Goal: Transaction & Acquisition: Purchase product/service

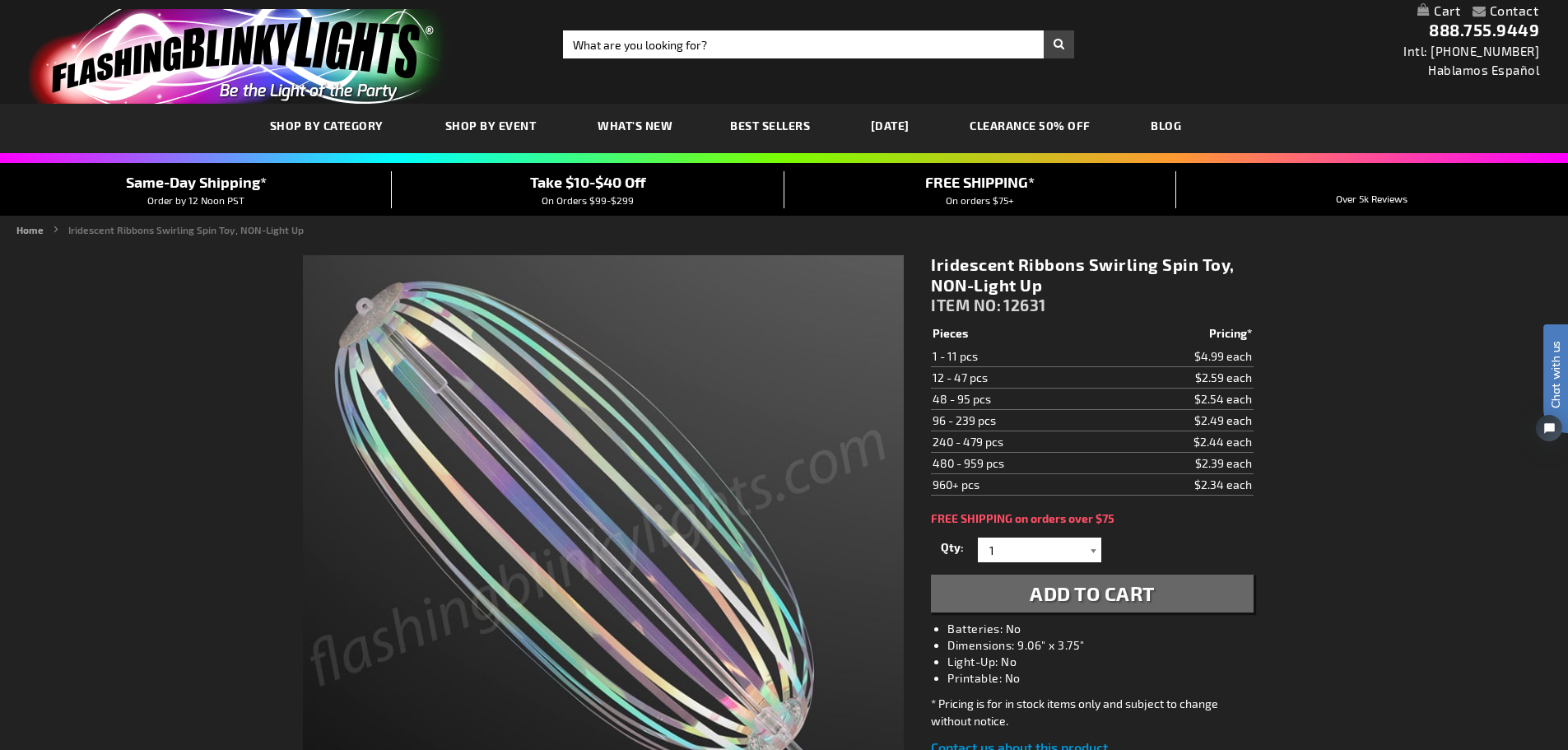
click at [1101, 549] on div at bounding box center [1093, 550] width 16 height 25
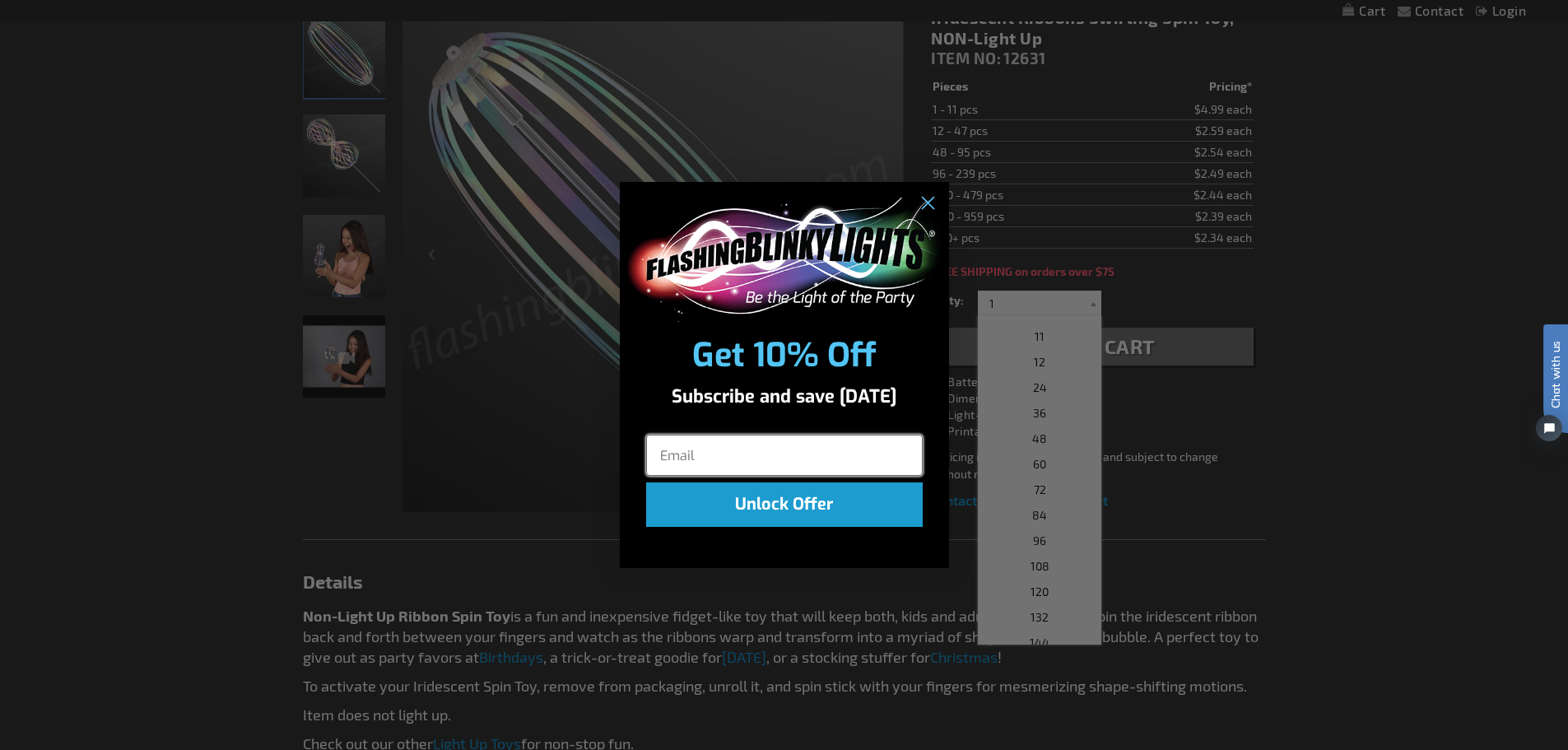
scroll to position [494, 0]
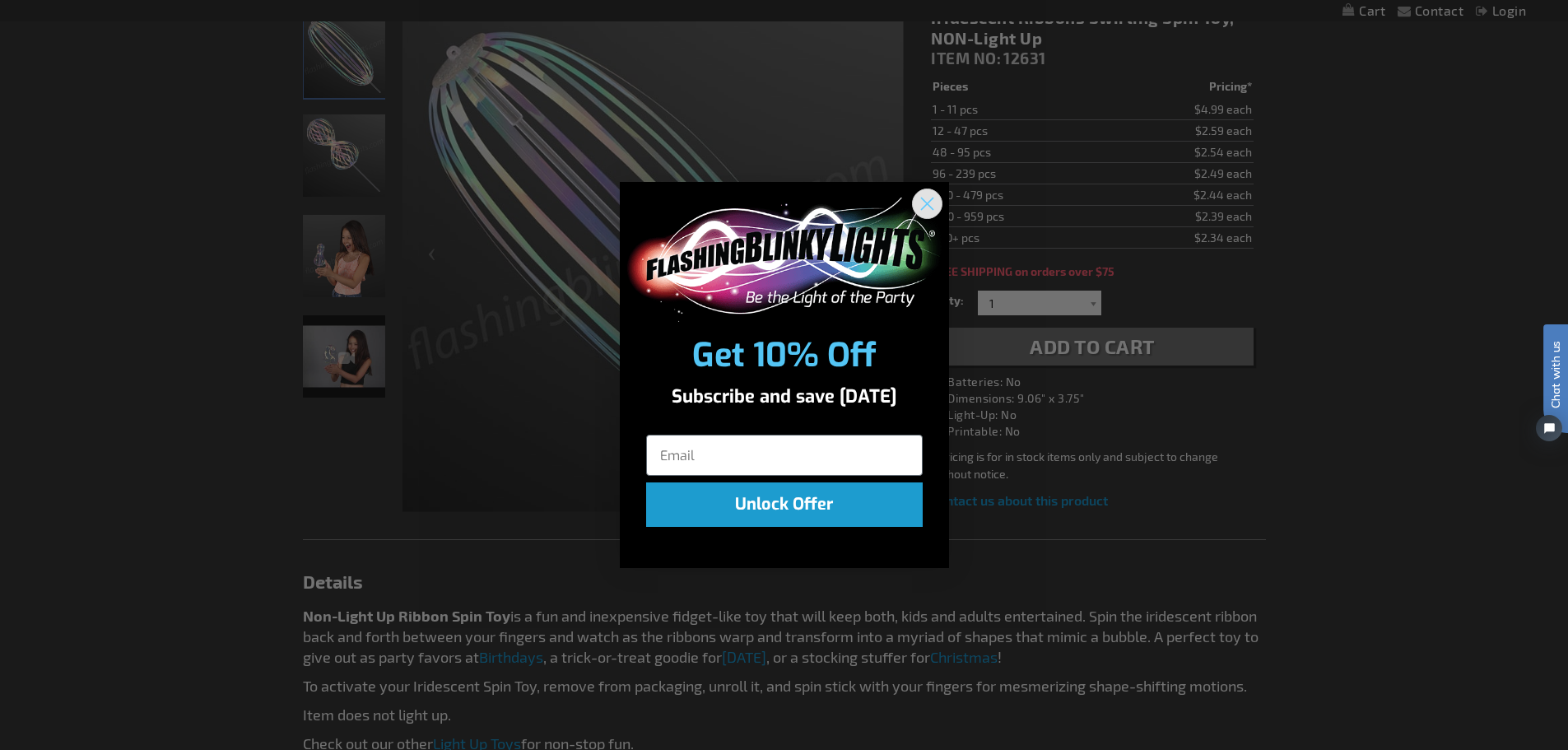
click at [932, 201] on circle "Close dialog" at bounding box center [927, 204] width 27 height 28
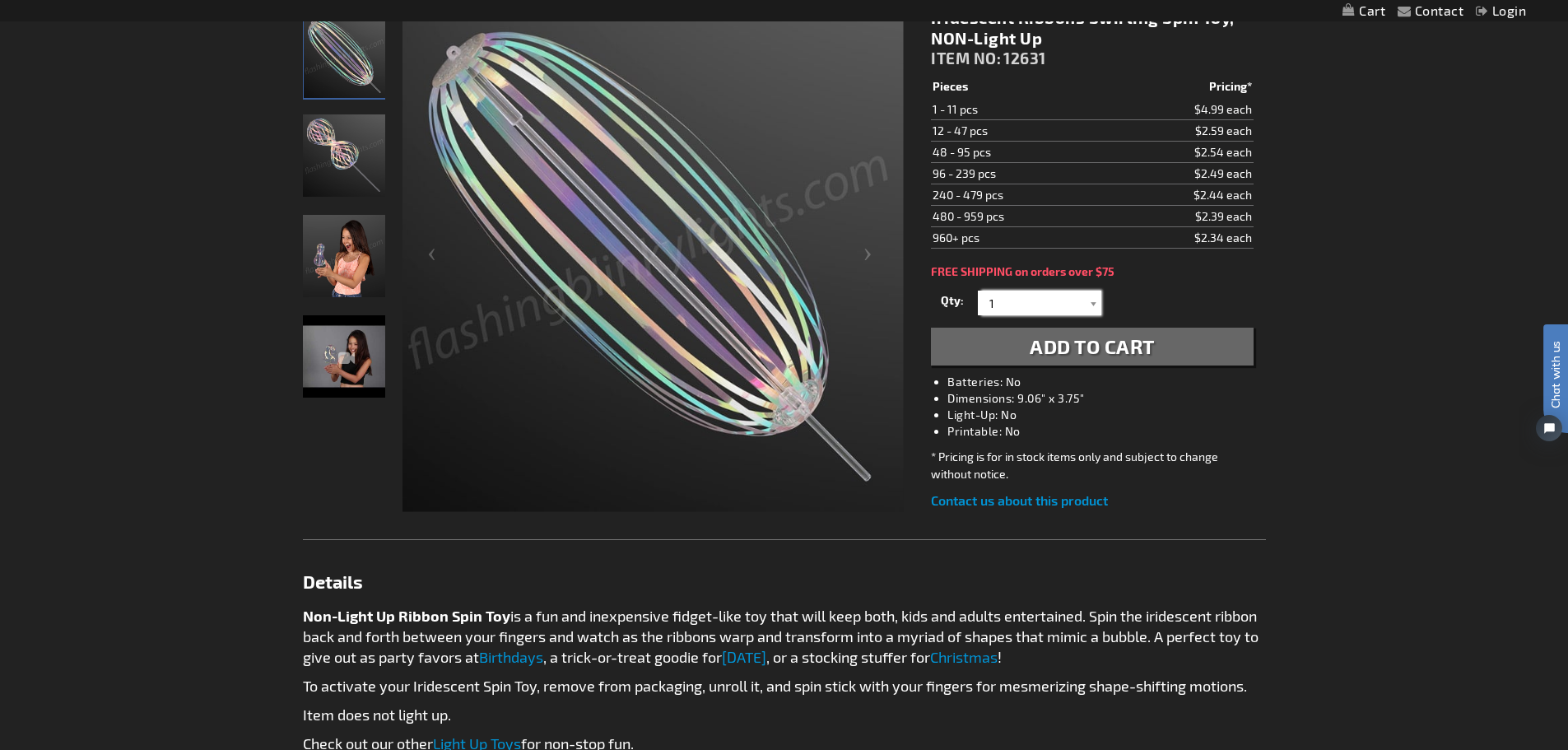
click at [1084, 299] on input "1" at bounding box center [1042, 303] width 119 height 25
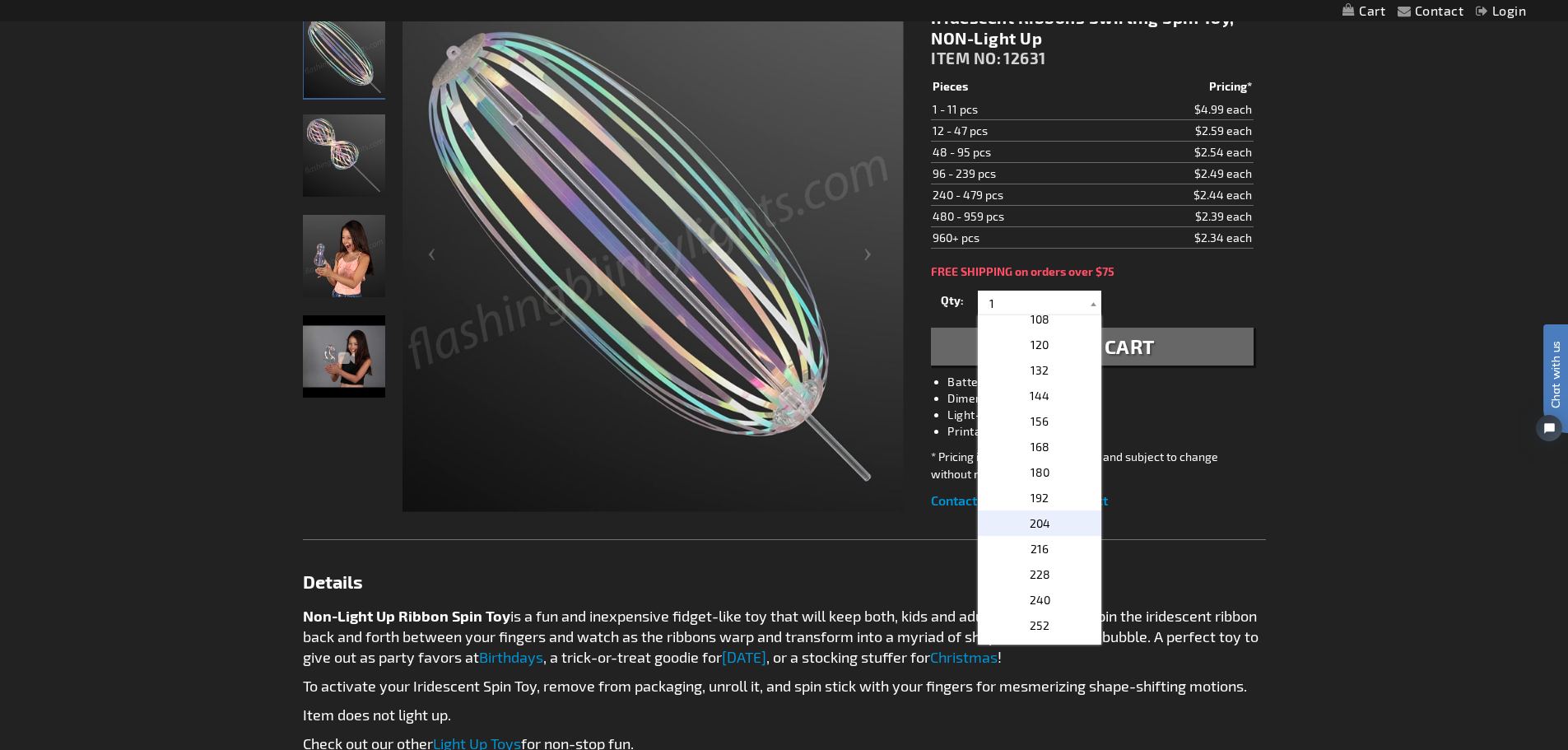
click at [1056, 525] on p "204" at bounding box center [1039, 524] width 124 height 26
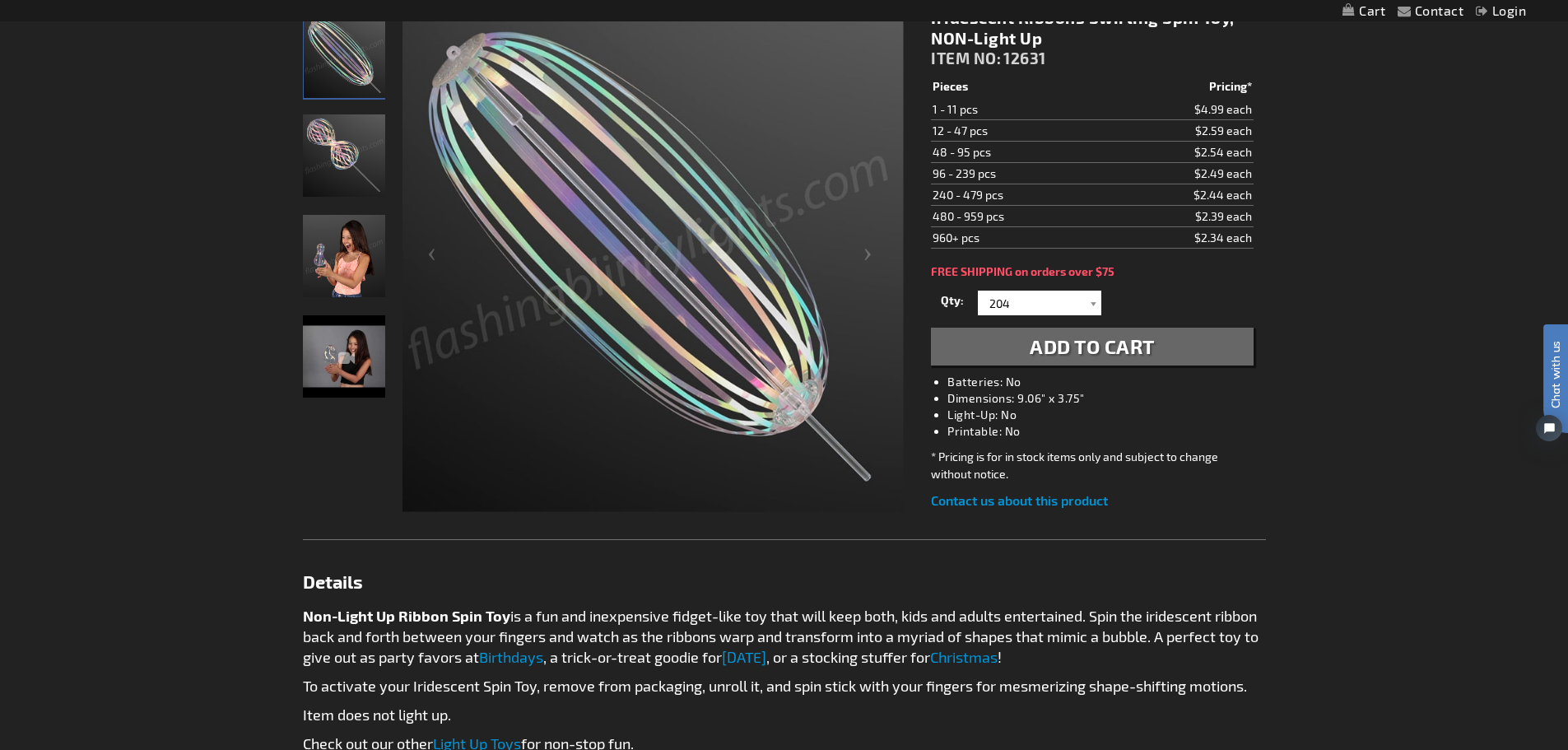
scroll to position [0, 0]
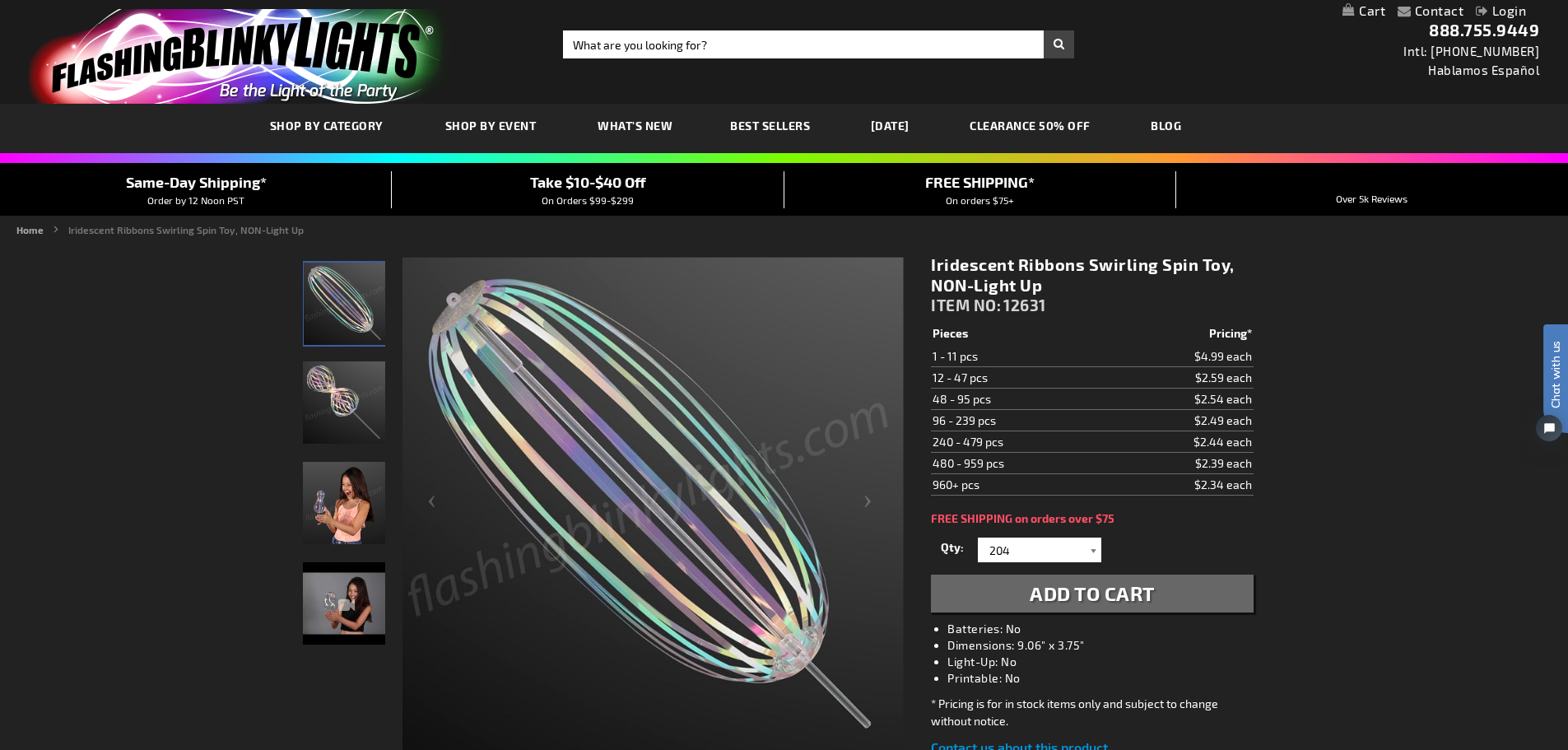
click at [1092, 553] on div at bounding box center [1093, 550] width 16 height 25
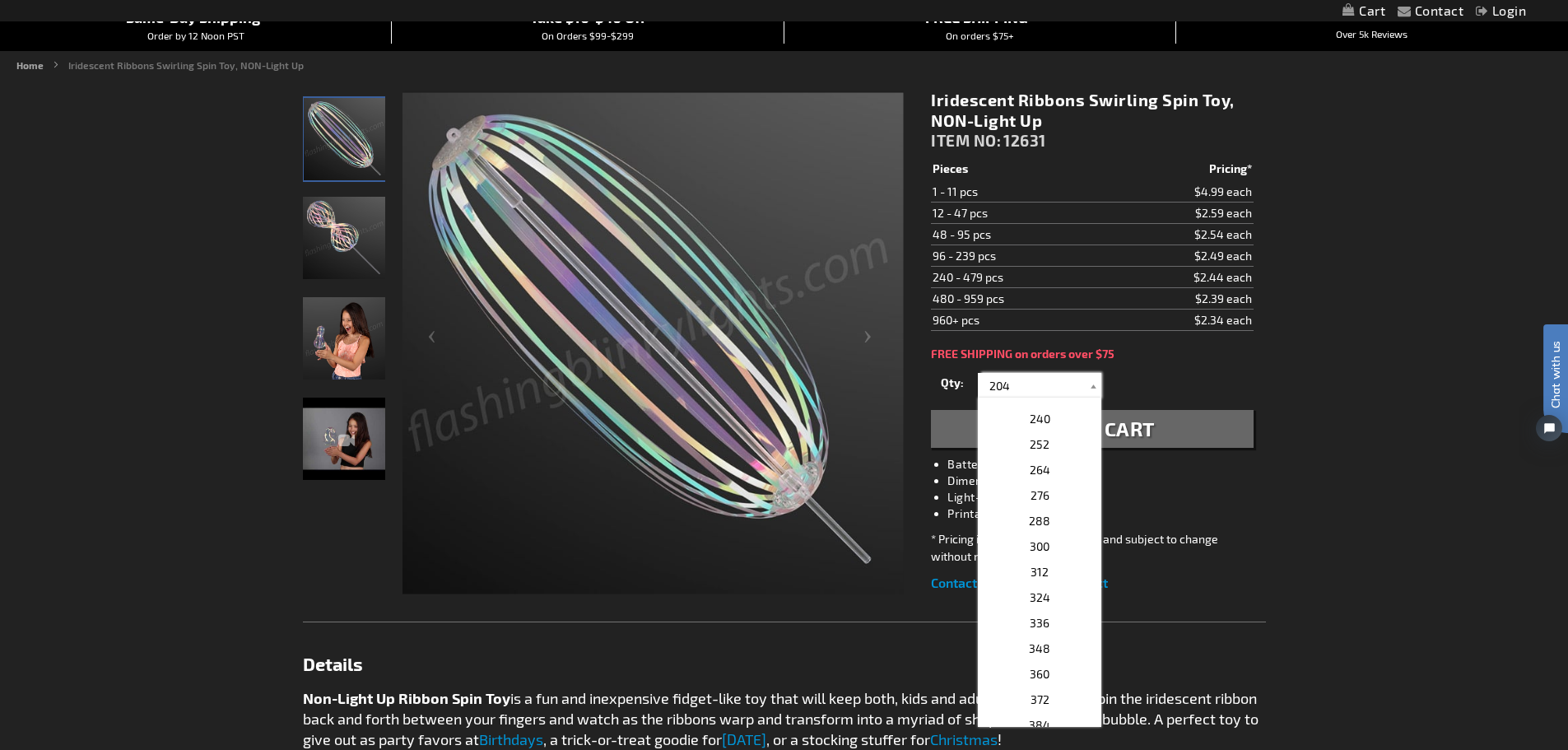
scroll to position [724, 0]
click at [1049, 451] on p "240" at bounding box center [1039, 452] width 124 height 26
type input "240"
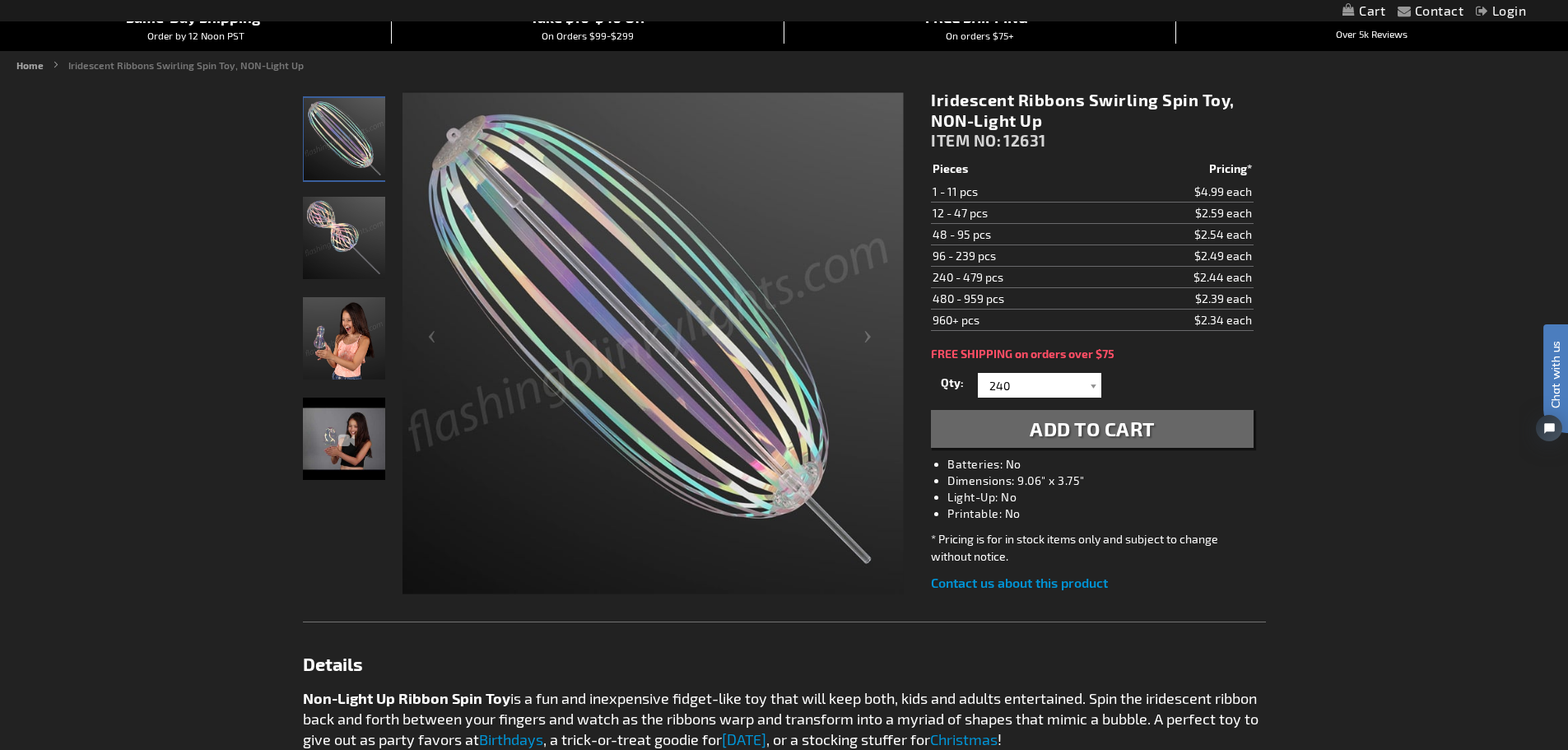
click at [1407, 415] on div "Contact Compare Products Login Skip to Content My Cart My Cart Close You have n…" at bounding box center [784, 730] width 1568 height 1791
click at [1128, 433] on span "Add to Cart" at bounding box center [1092, 429] width 126 height 24
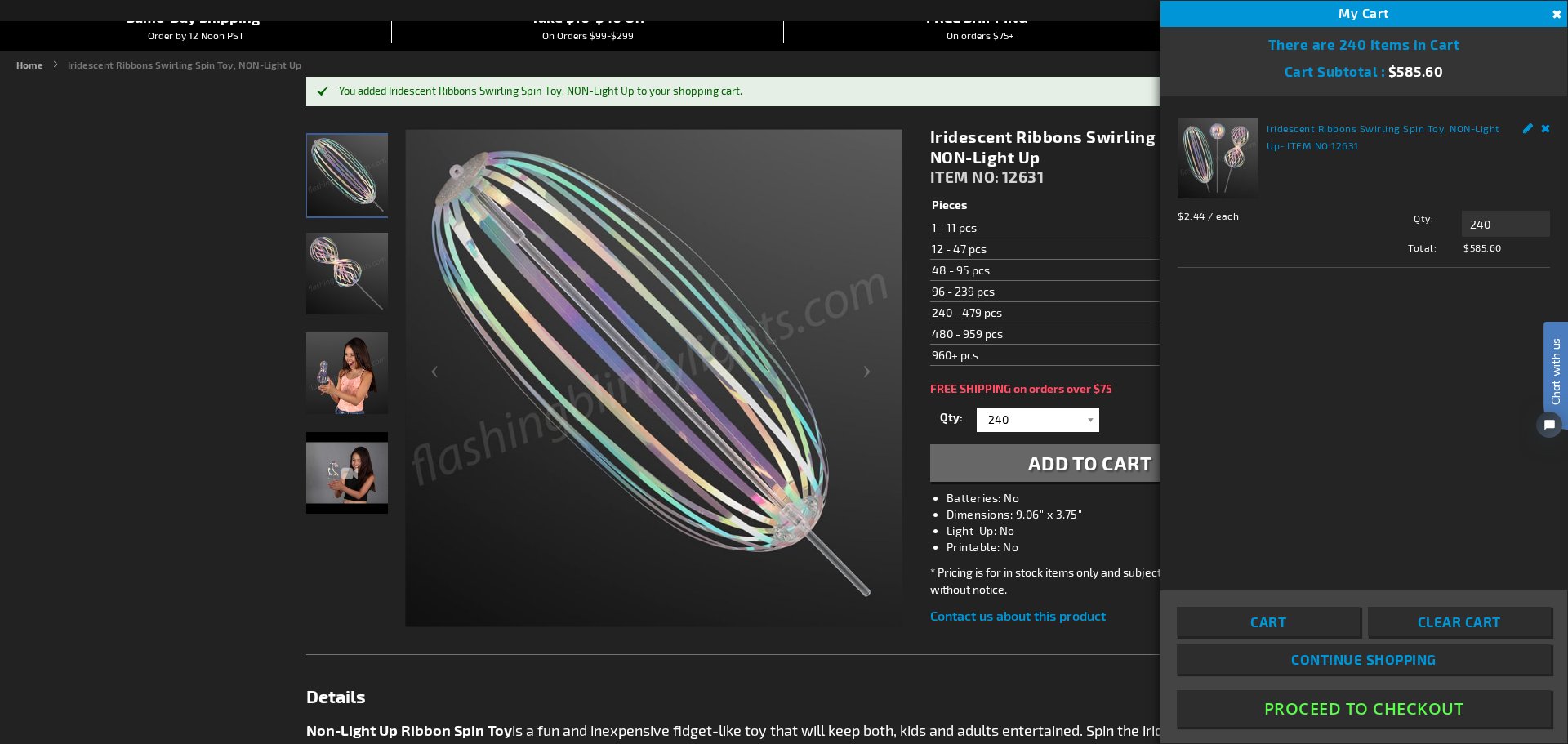
click at [1353, 703] on button "Proceed To Checkout" at bounding box center [1363, 709] width 374 height 36
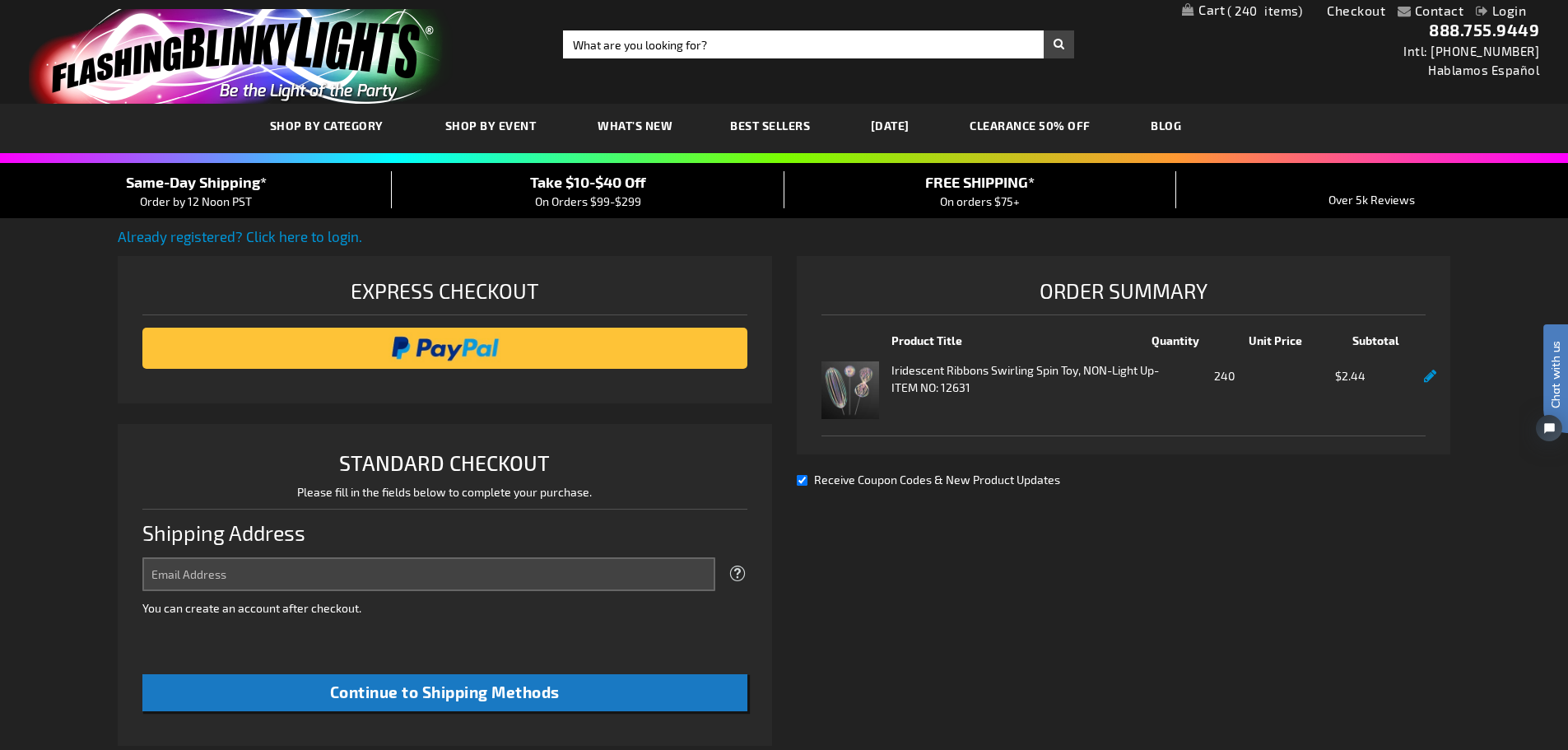
select select "US"
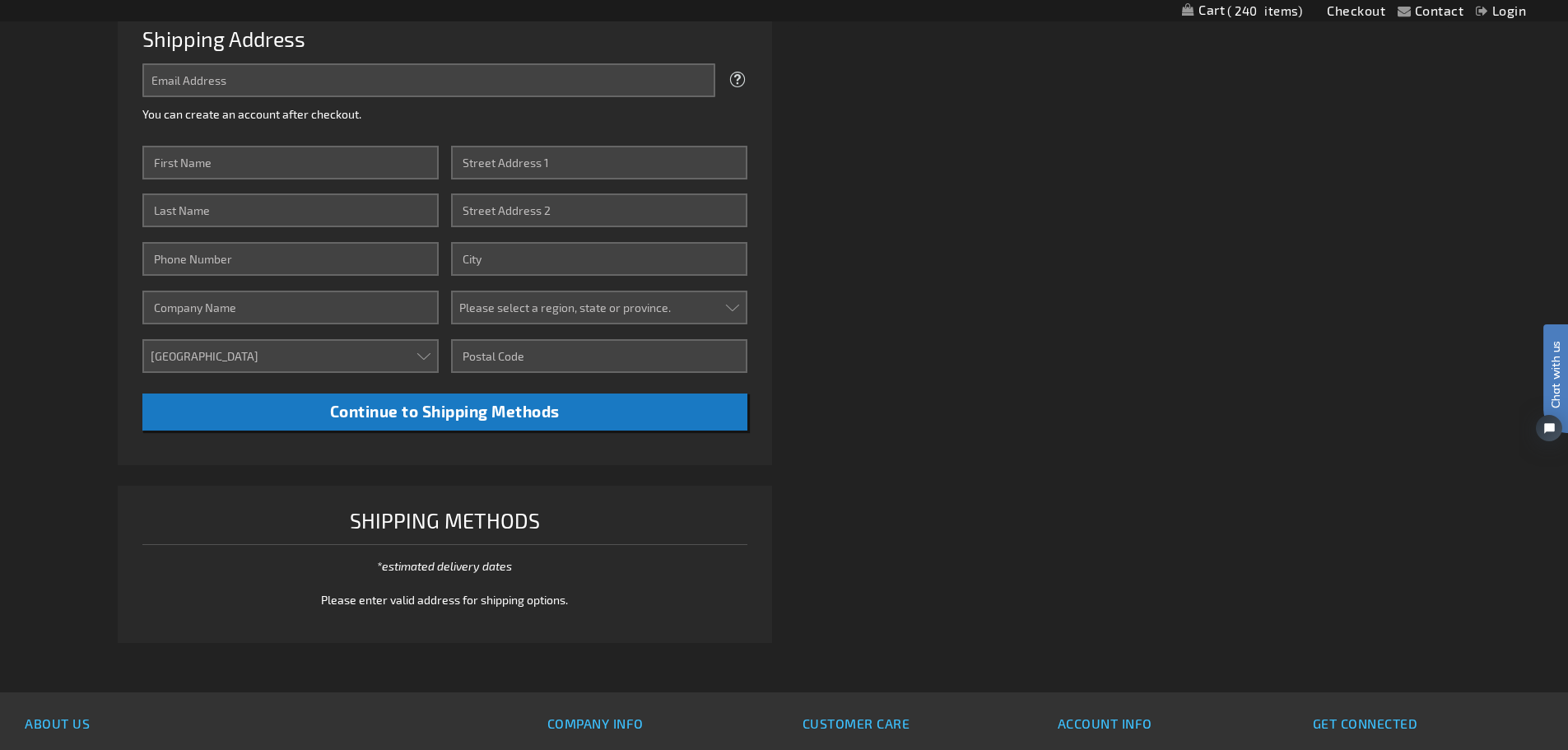
scroll to position [165, 0]
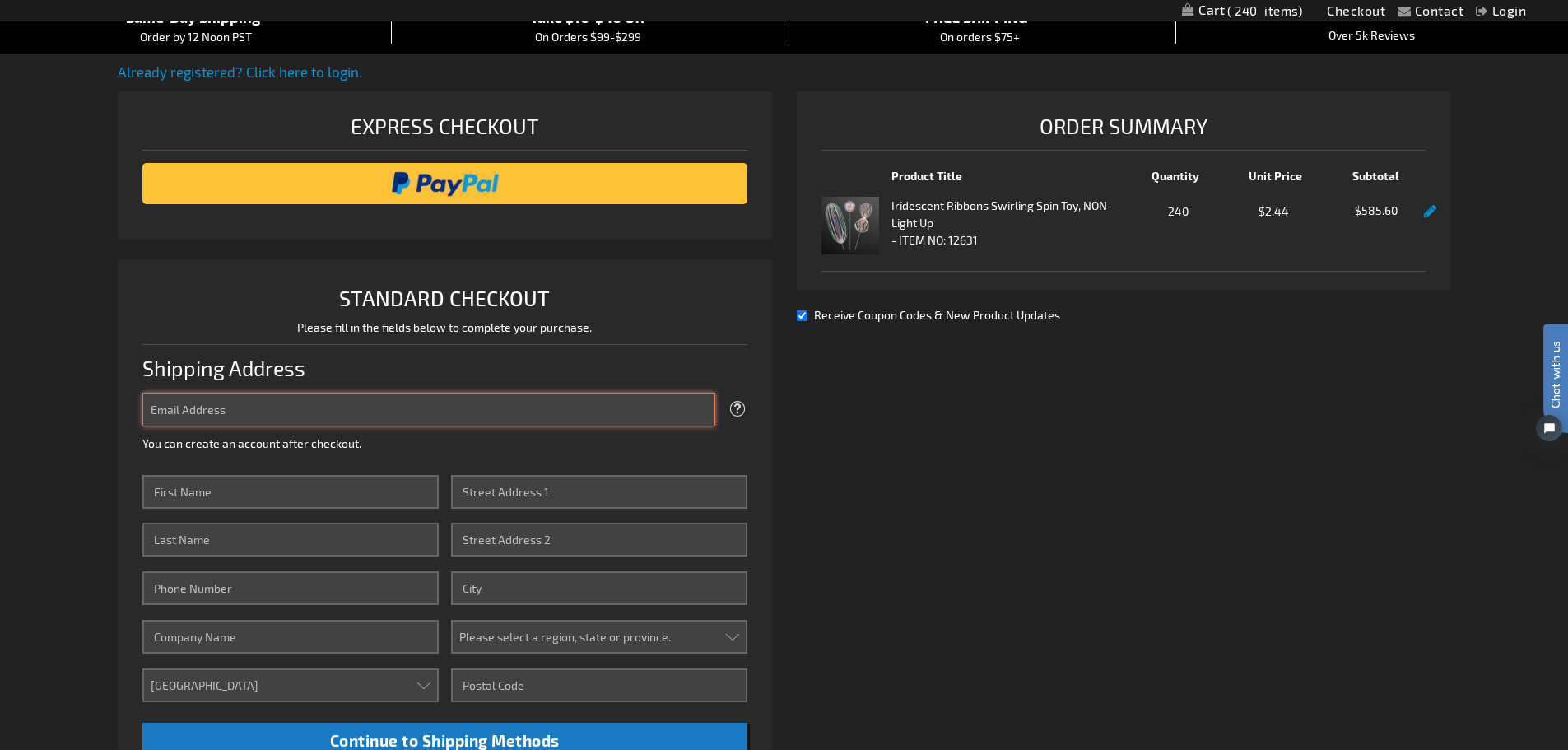
click at [435, 398] on input "Email Address" at bounding box center [428, 409] width 573 height 34
type input "allymaloney@otherworld.com"
click at [1178, 509] on div "Already registered? Click here to login. Shipping Review & Payments Estimated T…" at bounding box center [784, 524] width 1332 height 927
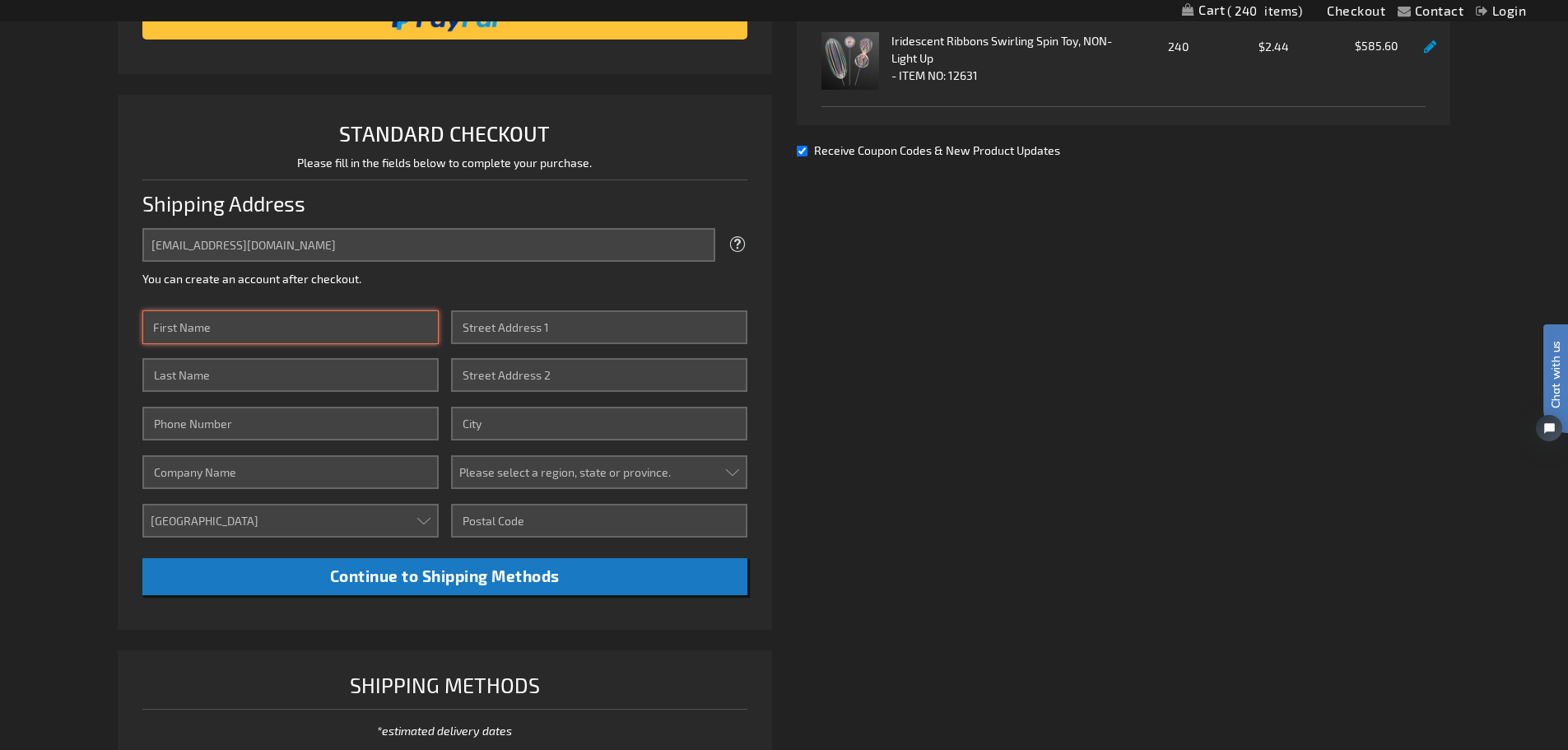
click at [283, 332] on input "First Name" at bounding box center [290, 327] width 296 height 34
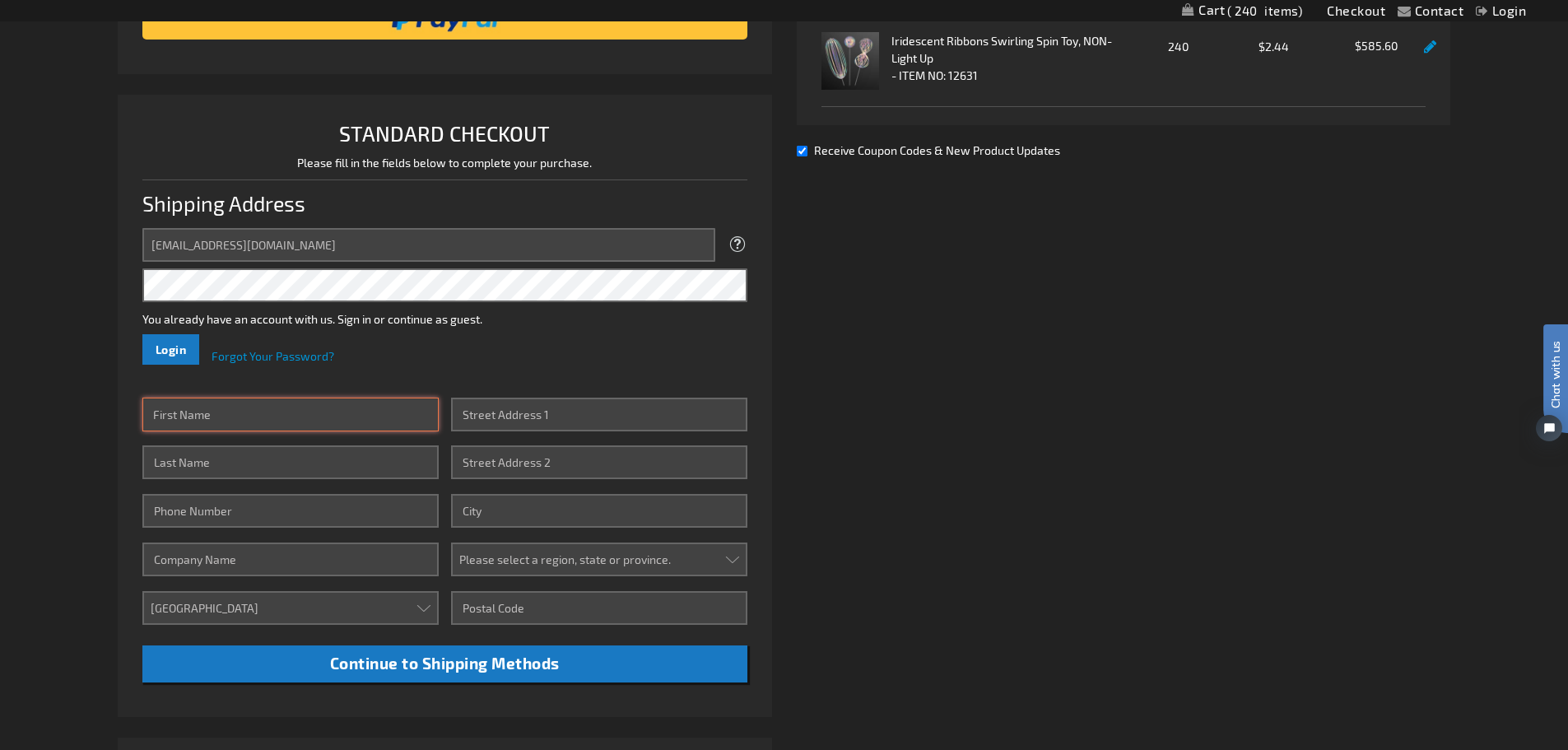
type input "Allison"
type input "Maloney"
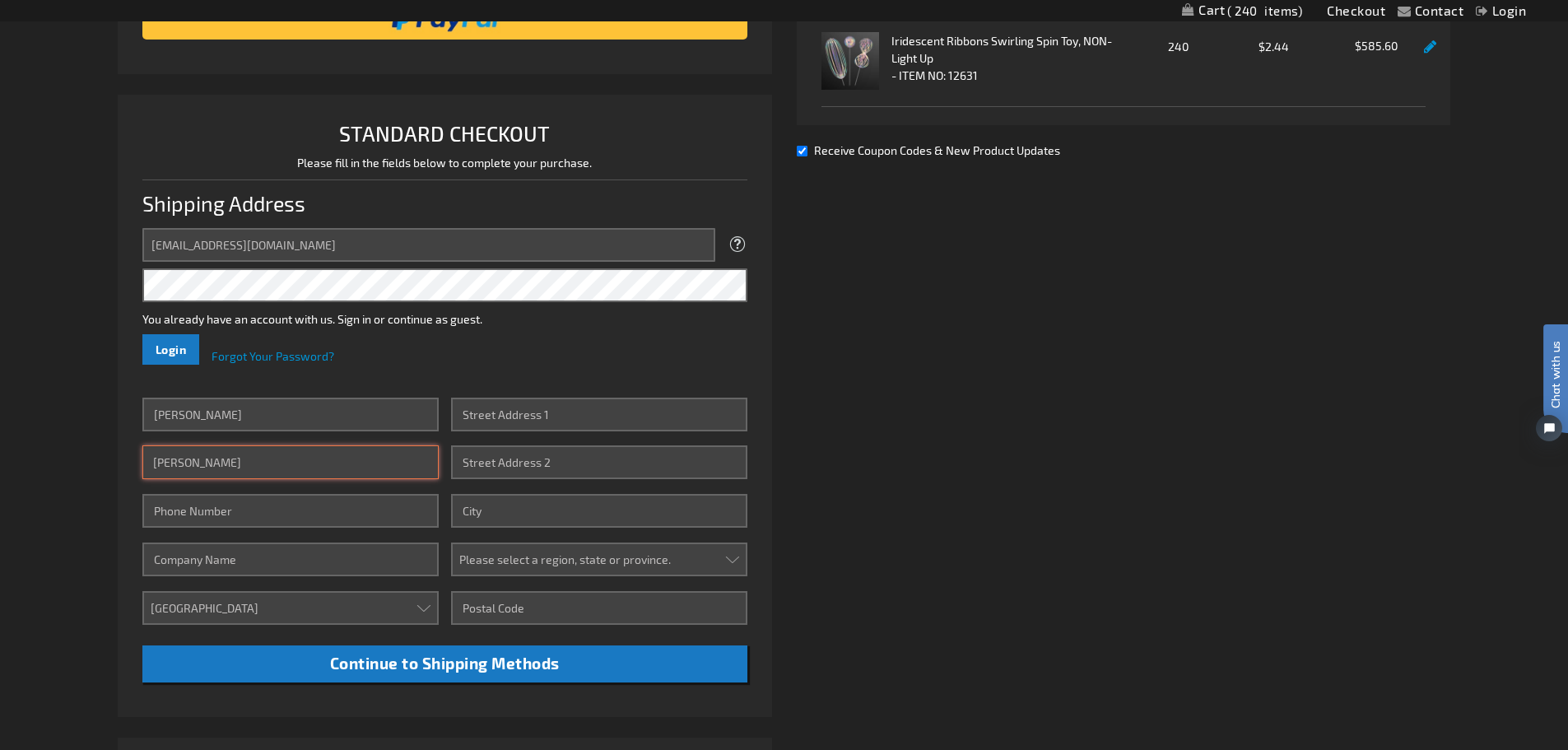
type input "9378311571"
type input "Otherworld Ohio"
type input "5819 Chantry Dr"
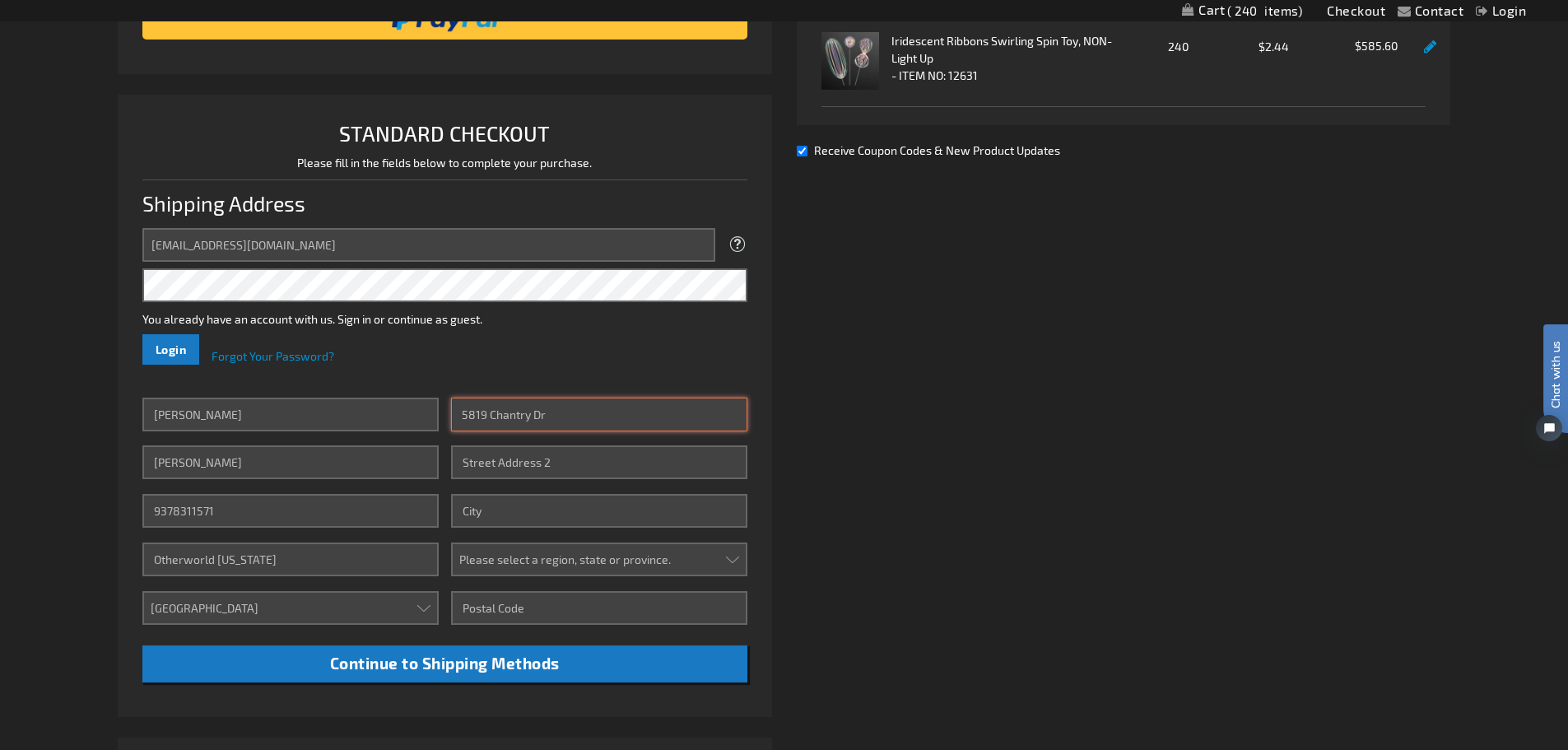
type input "Columbus"
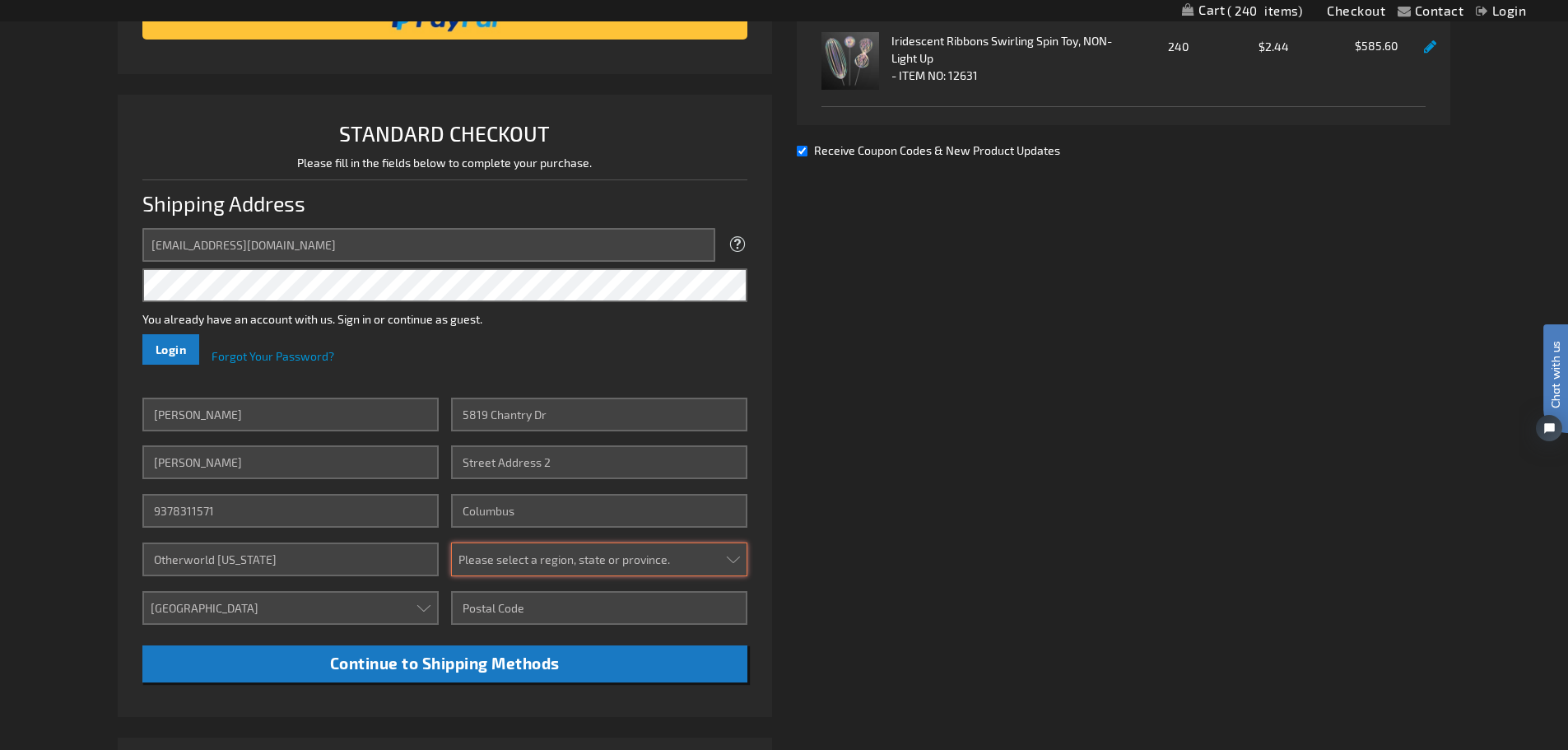
select select "47"
type input "43232-4764"
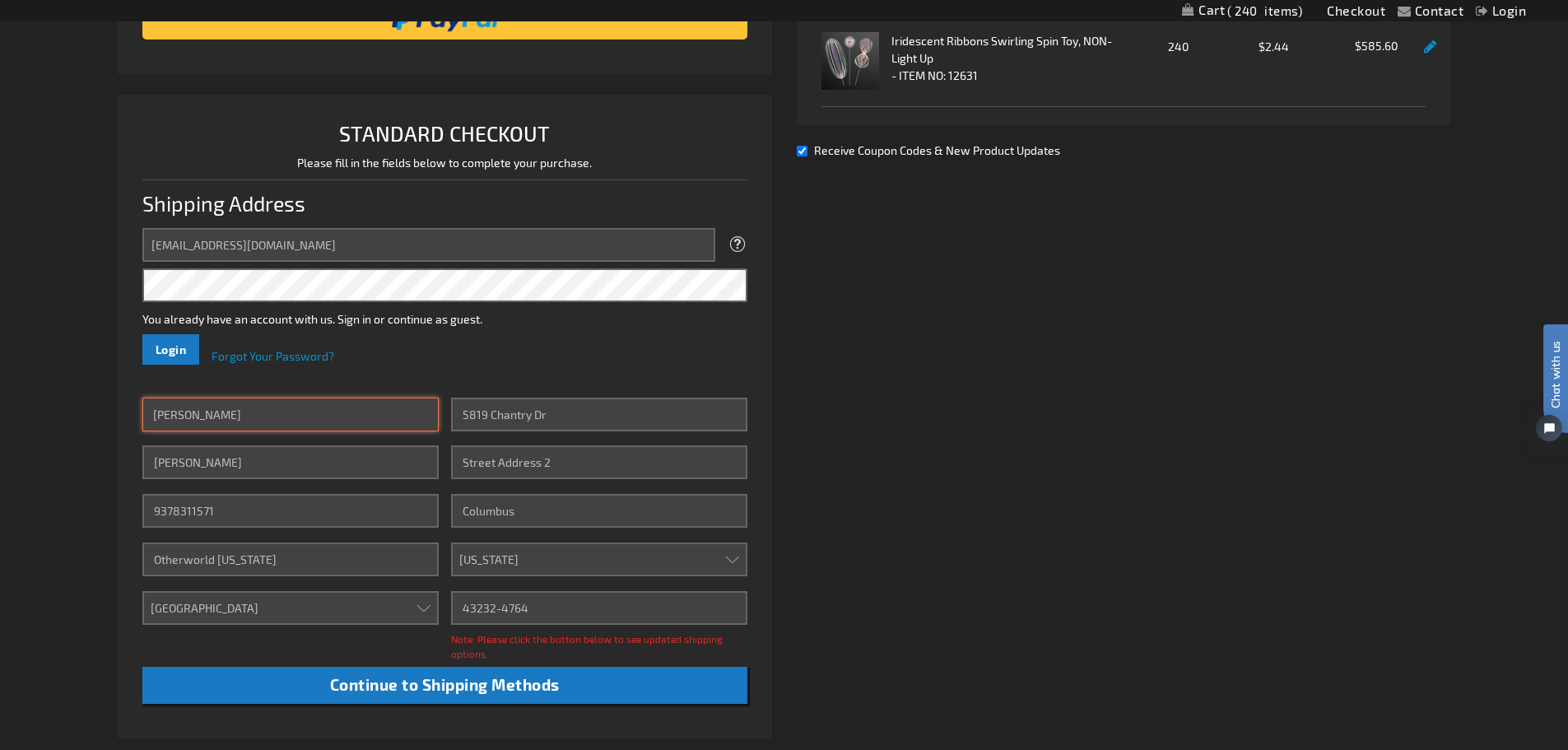
scroll to position [577, 0]
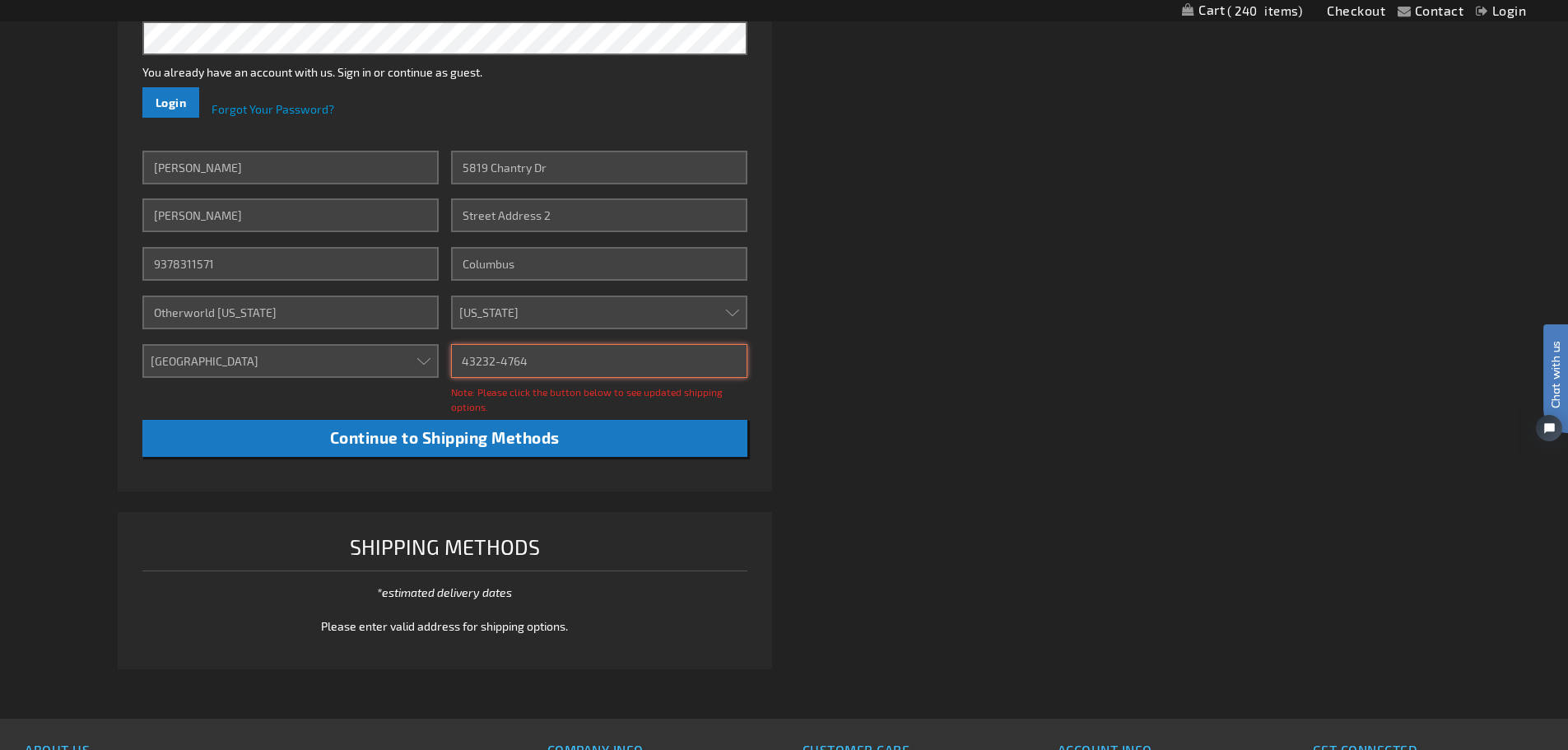
click at [554, 363] on input "43232-4764" at bounding box center [598, 360] width 296 height 34
click at [1171, 347] on div "Already registered? Click here to login. Shipping Review & Payments Estimated T…" at bounding box center [784, 168] width 1332 height 1036
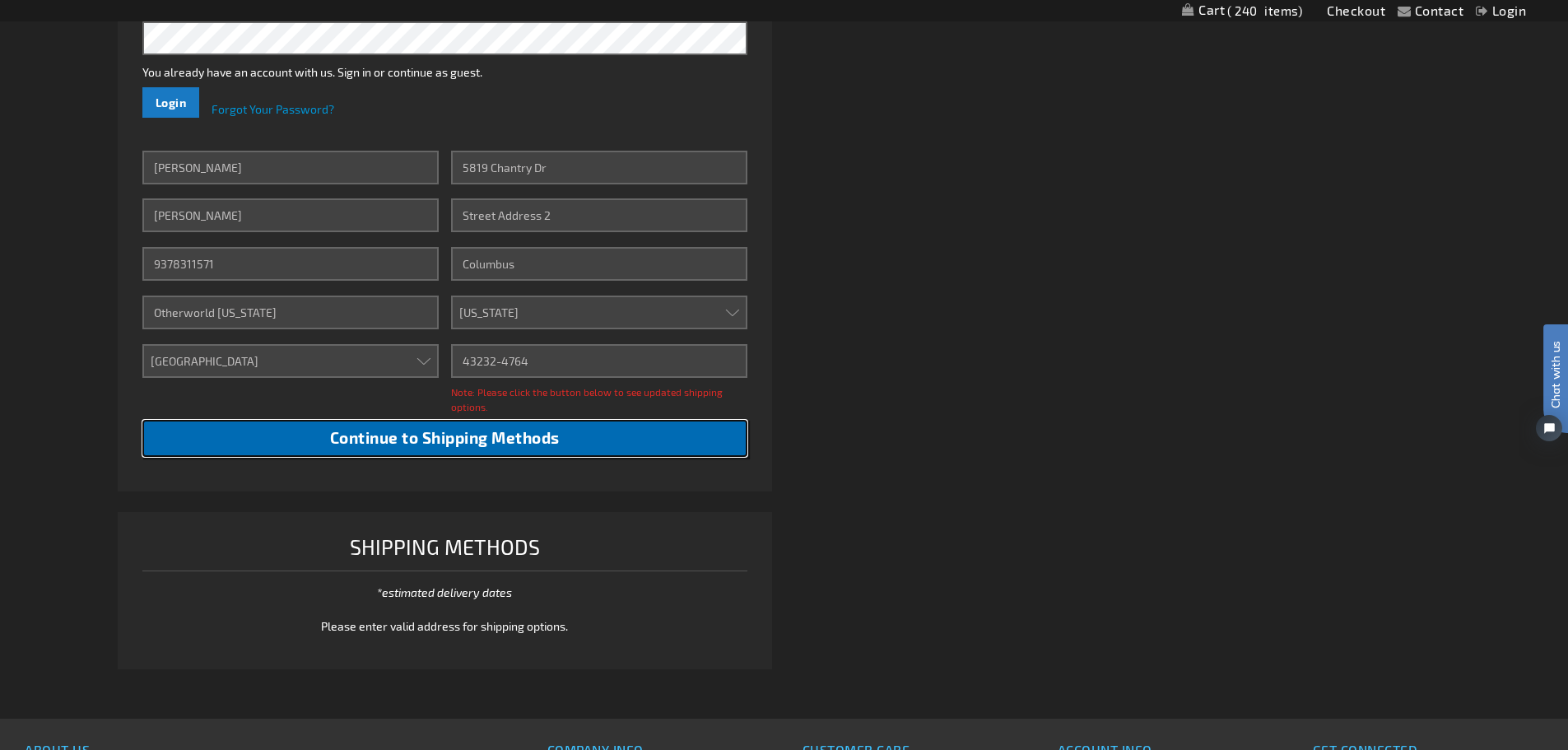
click at [671, 437] on button "Continue to Shipping Methods" at bounding box center [444, 438] width 605 height 37
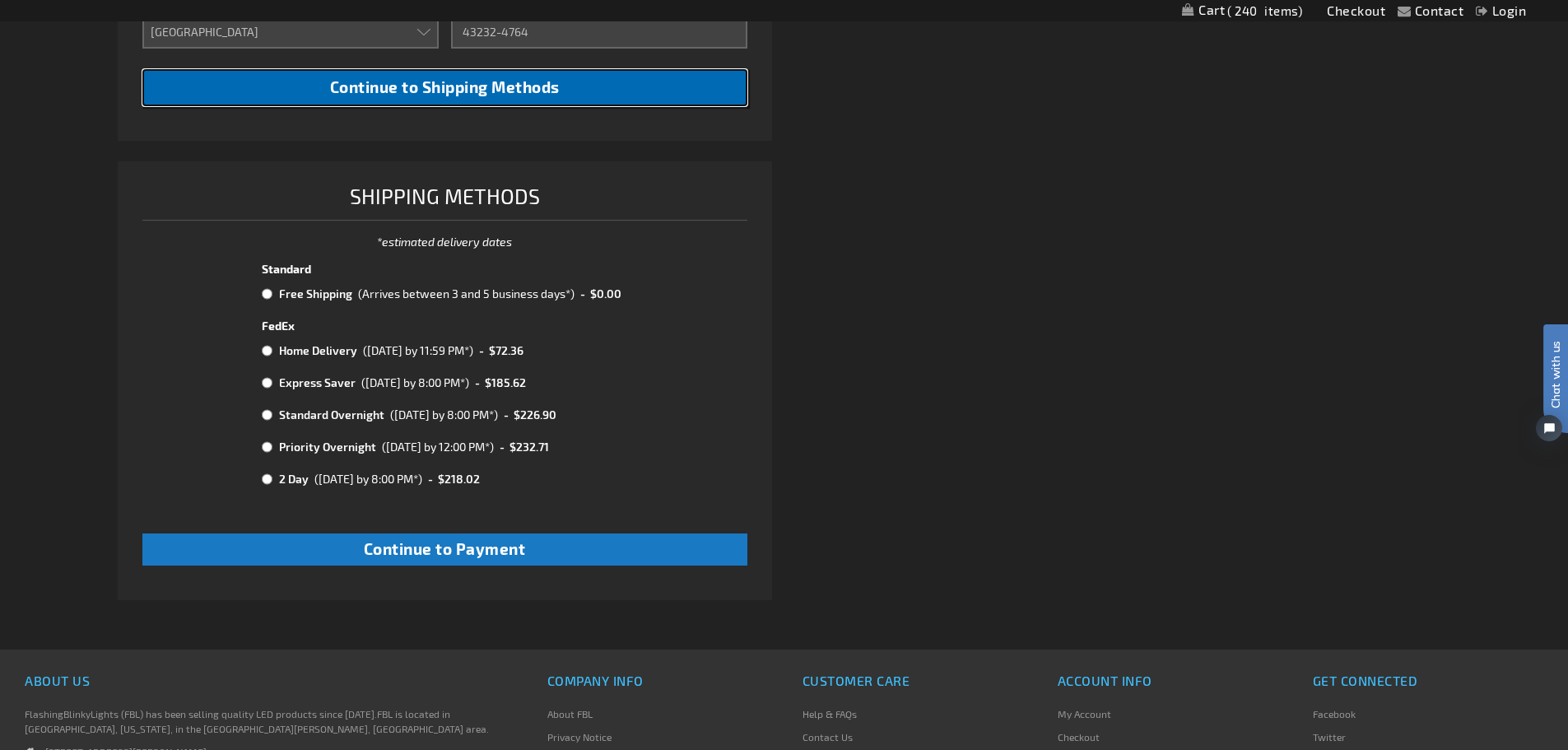
scroll to position [988, 0]
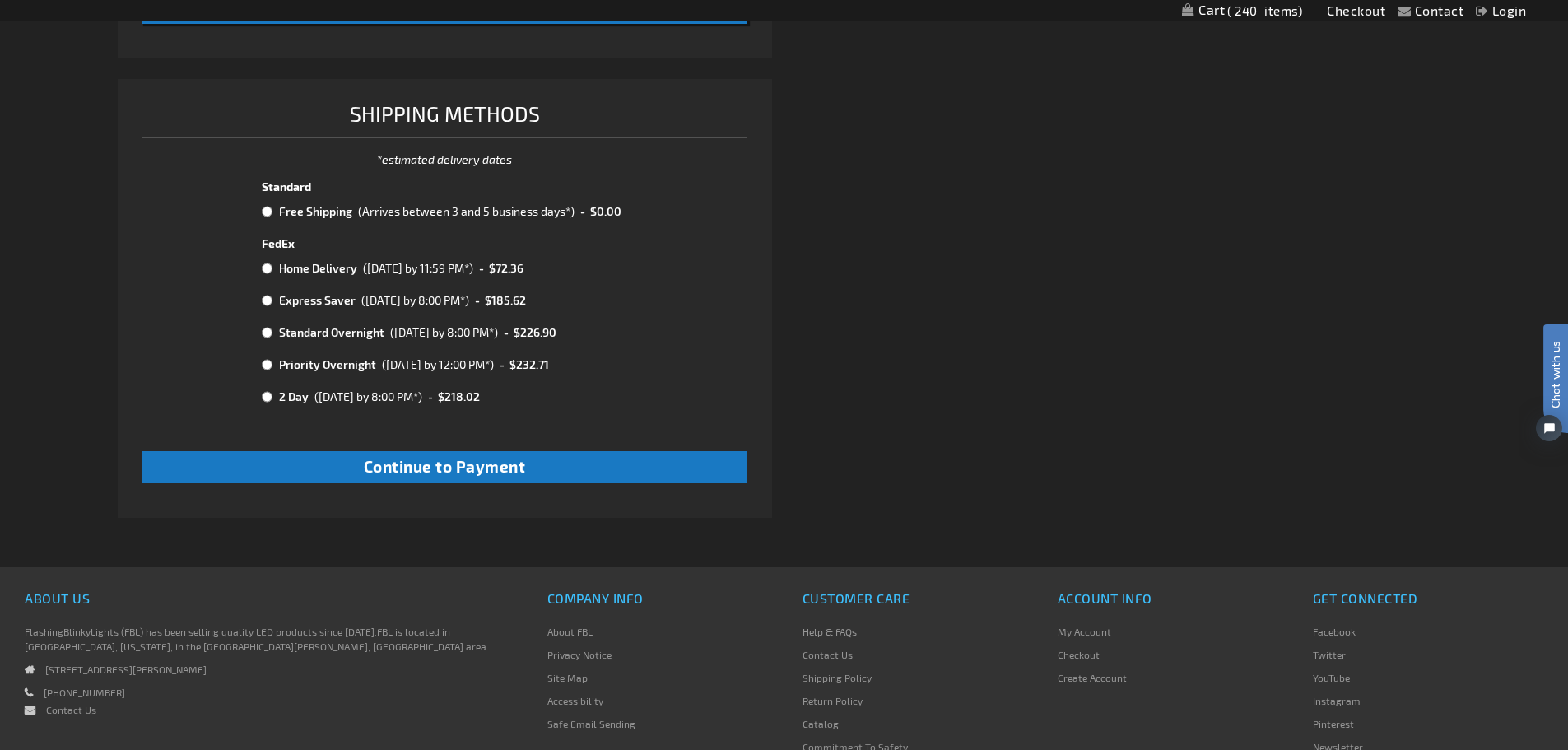
click at [261, 206] on tr "Free Shipping (Arrives between 3 and 5 business days*) - $0.00" at bounding box center [444, 211] width 370 height 21
radio input "true"
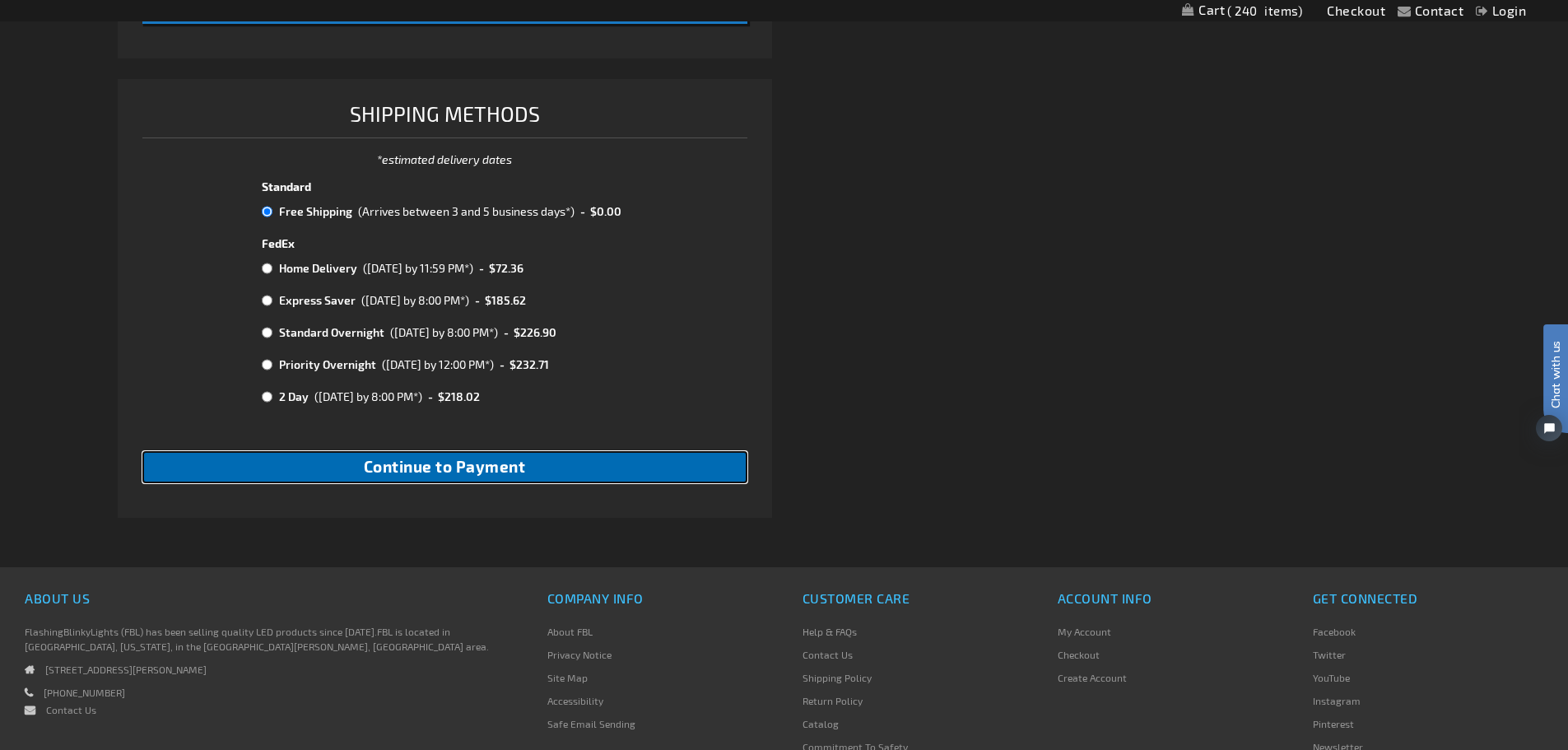
click at [514, 456] on button "Continue to Payment" at bounding box center [444, 467] width 605 height 32
checkbox input "true"
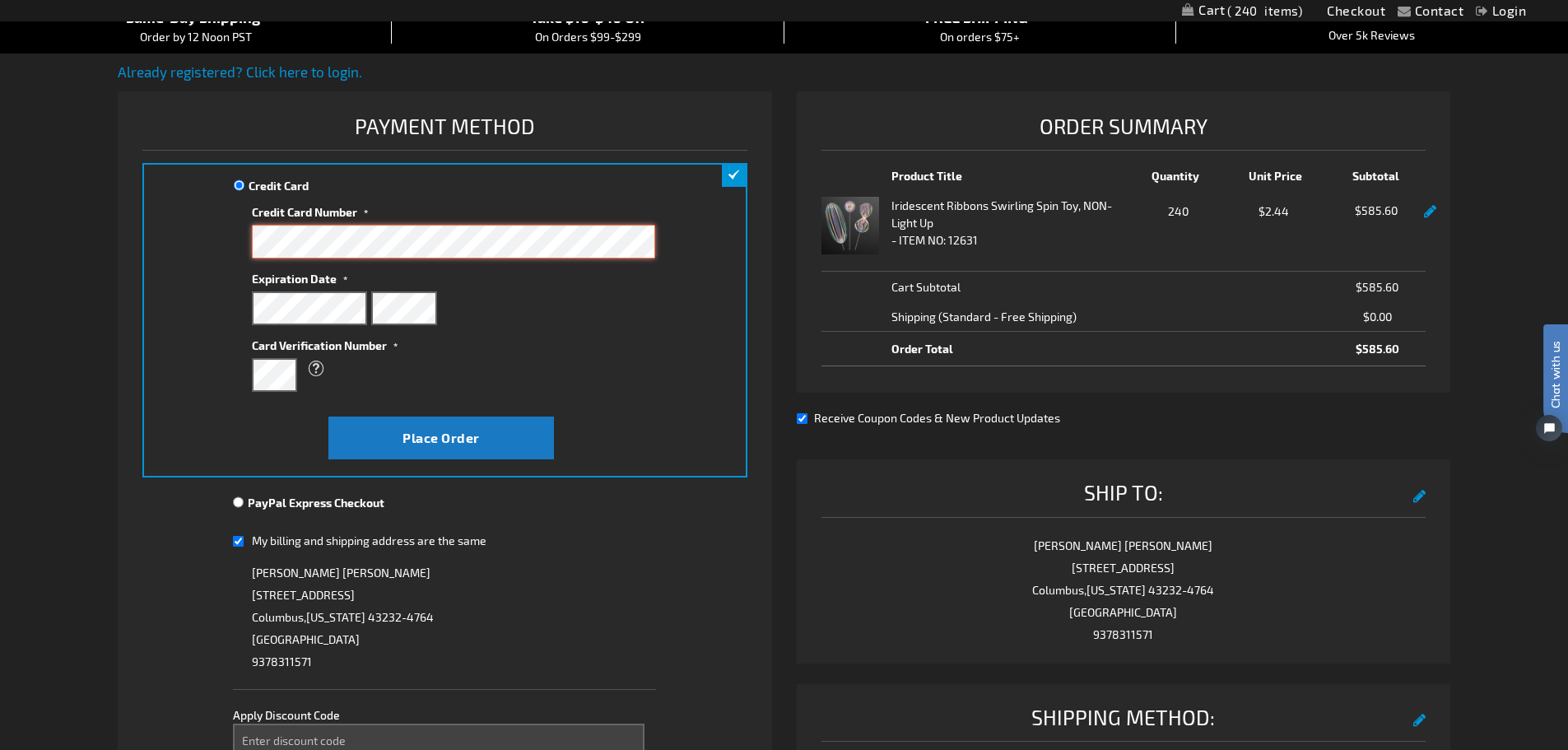
scroll to position [247, 0]
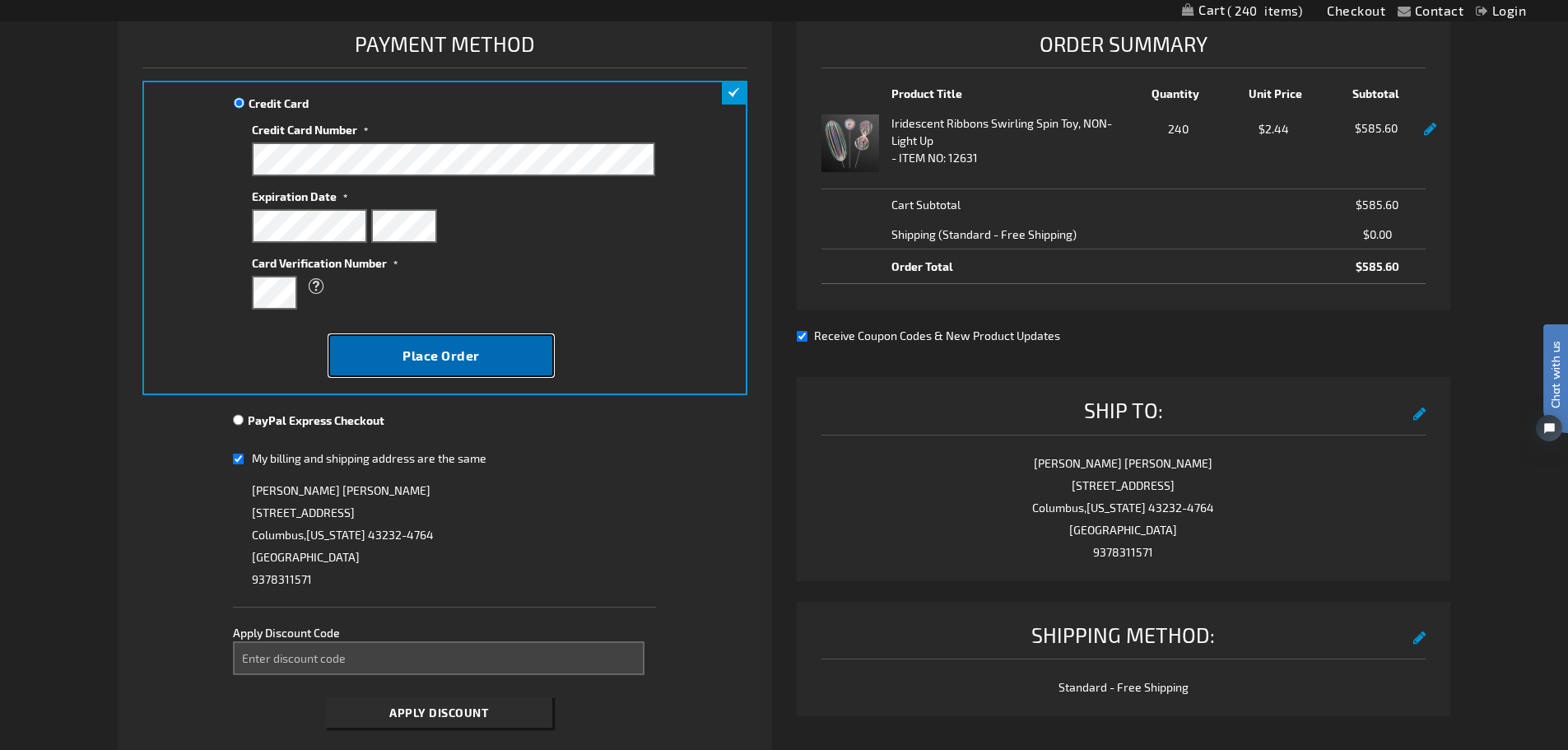
click at [475, 350] on span "Place Order" at bounding box center [441, 355] width 77 height 16
